Goal: Navigation & Orientation: Understand site structure

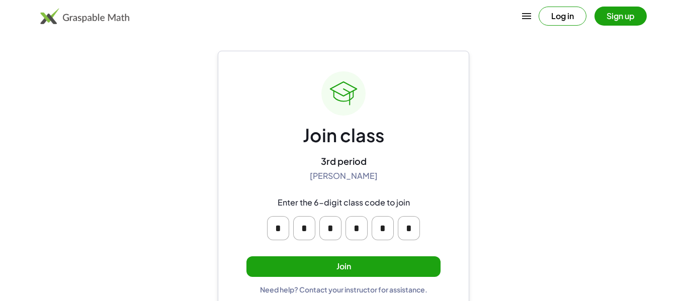
scroll to position [2, 0]
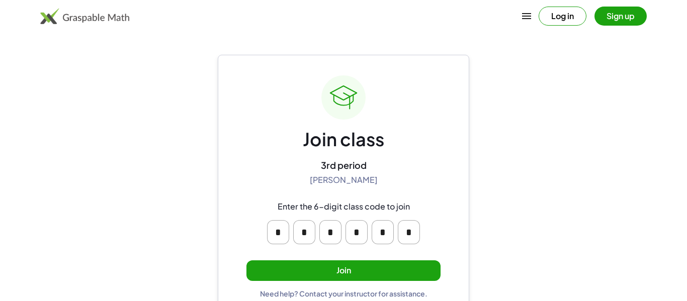
click at [279, 267] on button "Join" at bounding box center [343, 270] width 194 height 21
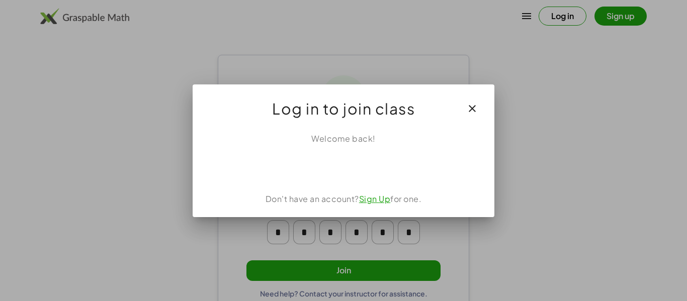
click at [330, 178] on div "Welcome back! Don't have an account? Sign Up for one." at bounding box center [344, 171] width 302 height 92
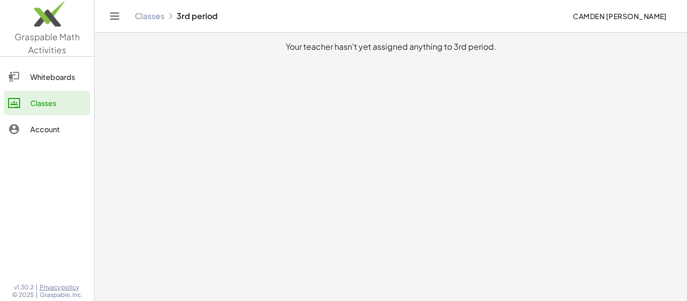
click at [55, 136] on link "Account" at bounding box center [47, 129] width 86 height 24
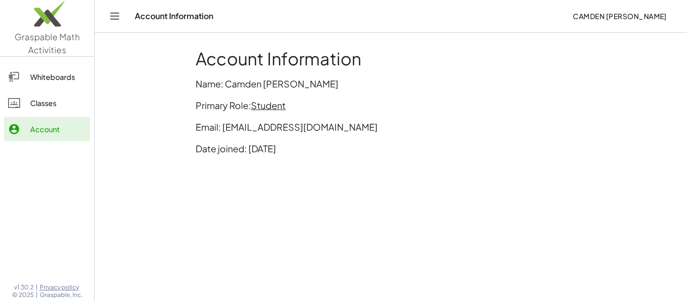
click at [78, 96] on link "Classes" at bounding box center [47, 103] width 86 height 24
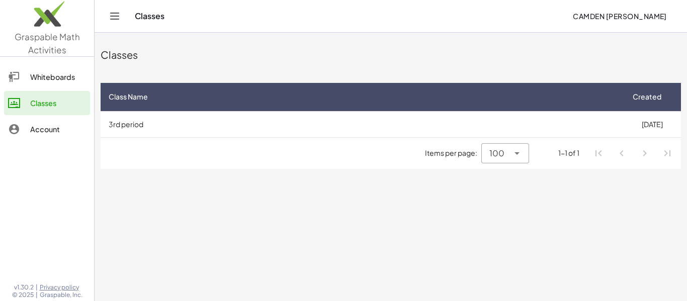
click at [69, 92] on link "Classes" at bounding box center [47, 103] width 86 height 24
click at [69, 73] on div "Whiteboards" at bounding box center [58, 77] width 56 height 12
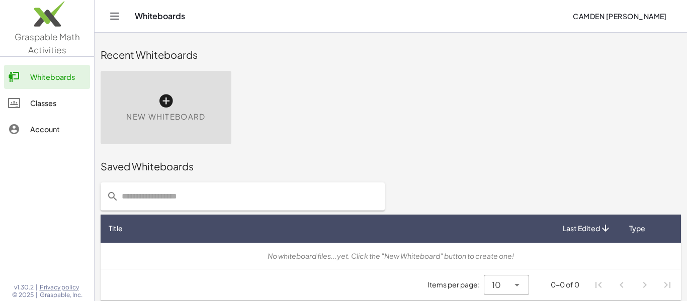
scroll to position [6, 0]
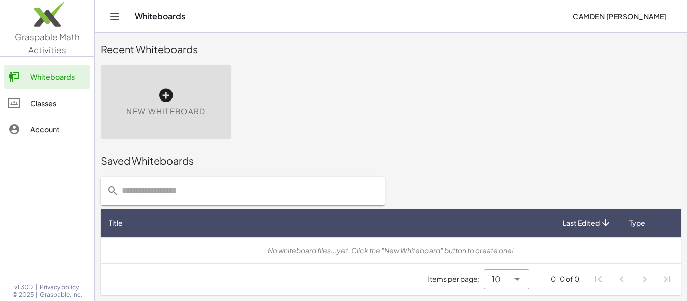
click at [59, 31] on img at bounding box center [47, 16] width 94 height 43
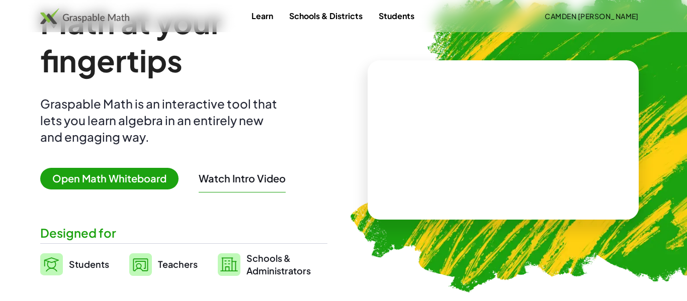
scroll to position [54, 0]
